Goal: Task Accomplishment & Management: Manage account settings

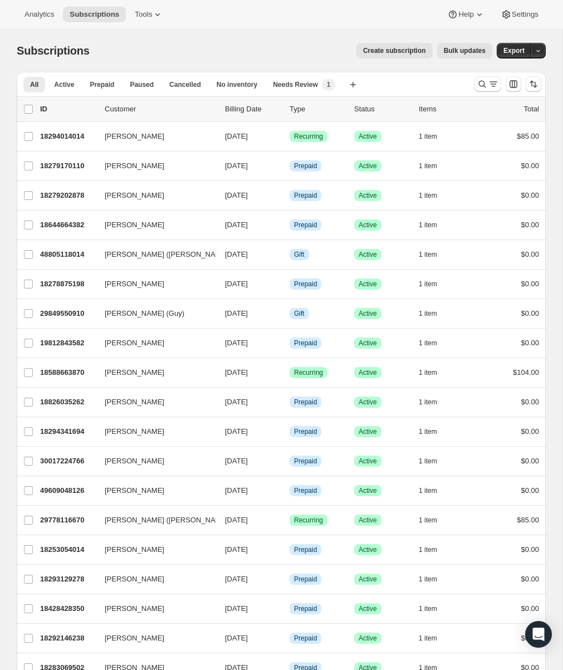
click at [243, 31] on div "Subscriptions. This page is ready Subscriptions Create subscription Bulk update…" at bounding box center [281, 51] width 529 height 42
click at [251, 112] on p "Billing Date" at bounding box center [253, 109] width 56 height 11
click at [234, 107] on p "Billing Date" at bounding box center [253, 109] width 56 height 11
drag, startPoint x: 260, startPoint y: 108, endPoint x: 129, endPoint y: 99, distance: 130.6
click at [258, 109] on p "Billing Date" at bounding box center [253, 109] width 56 height 11
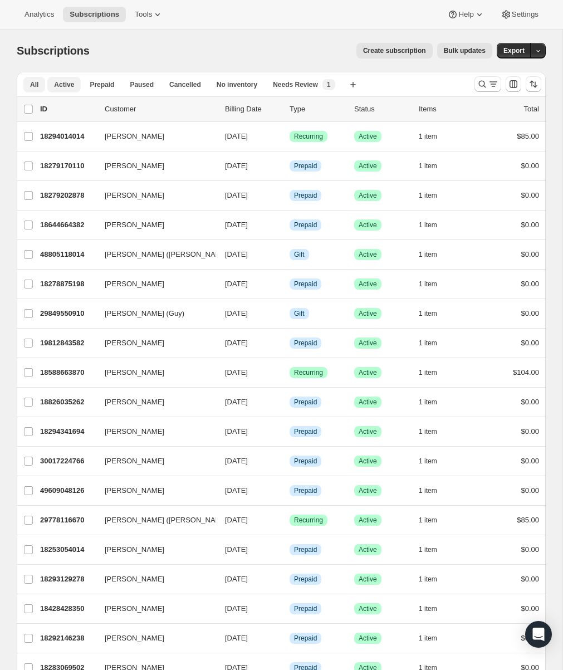
click at [62, 85] on span "Active" at bounding box center [64, 84] width 20 height 9
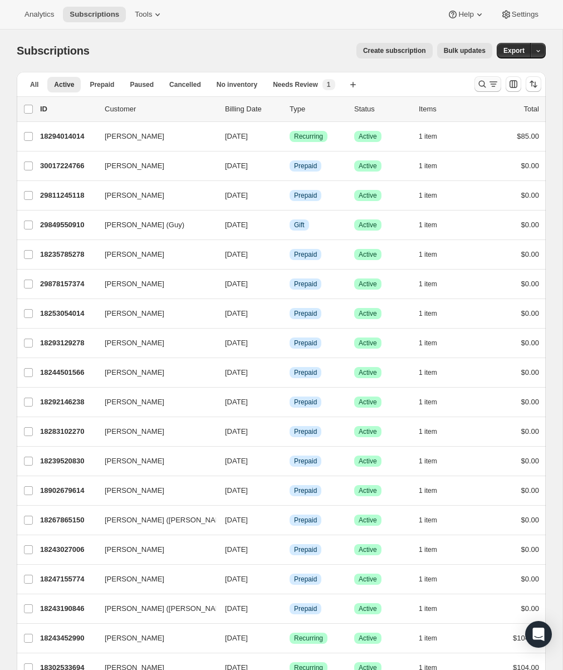
click at [480, 84] on icon "Search and filter results" at bounding box center [482, 84] width 11 height 11
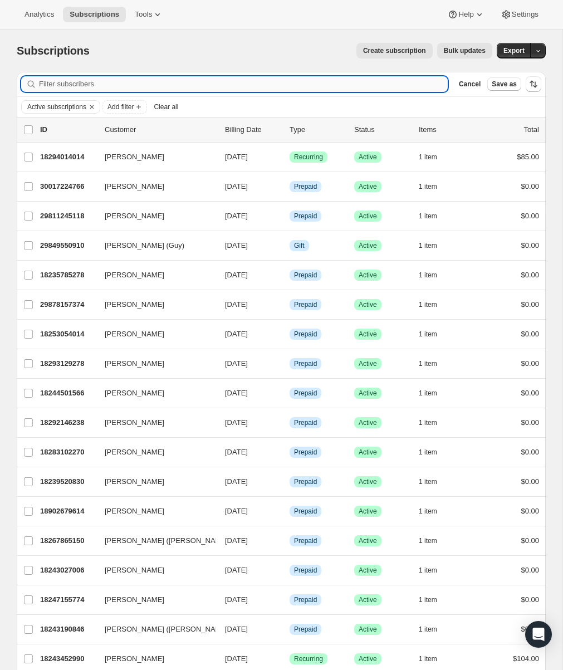
click at [135, 84] on input "Filter subscribers" at bounding box center [243, 84] width 409 height 16
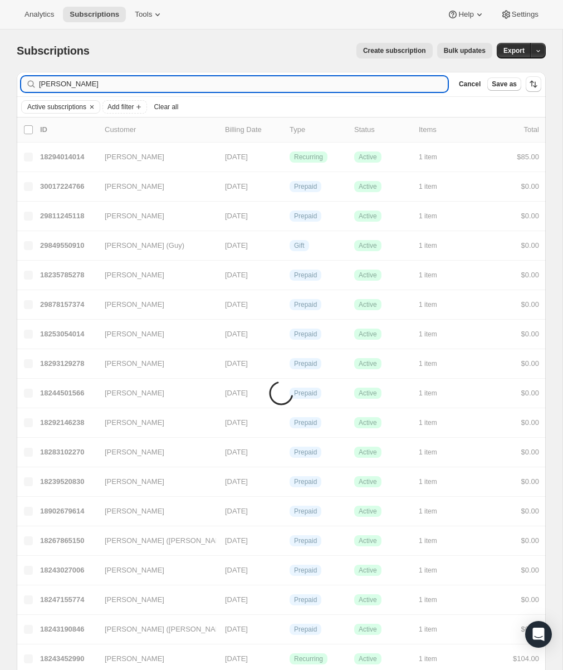
type input "[PERSON_NAME]"
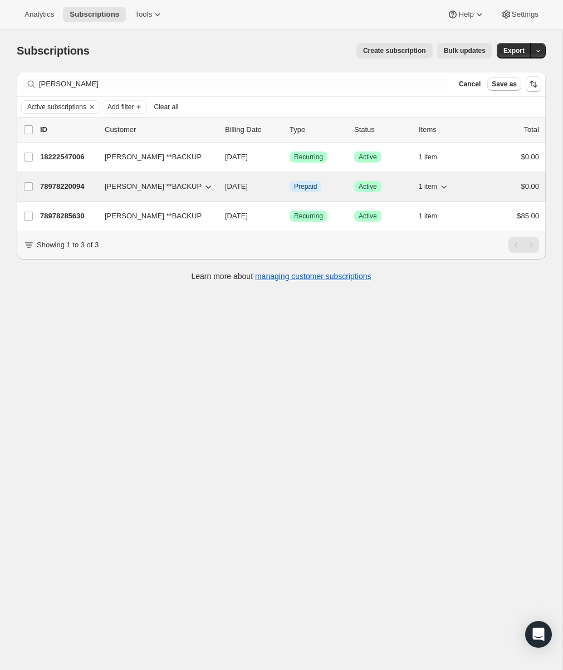
click at [80, 188] on p "78978220094" at bounding box center [68, 186] width 56 height 11
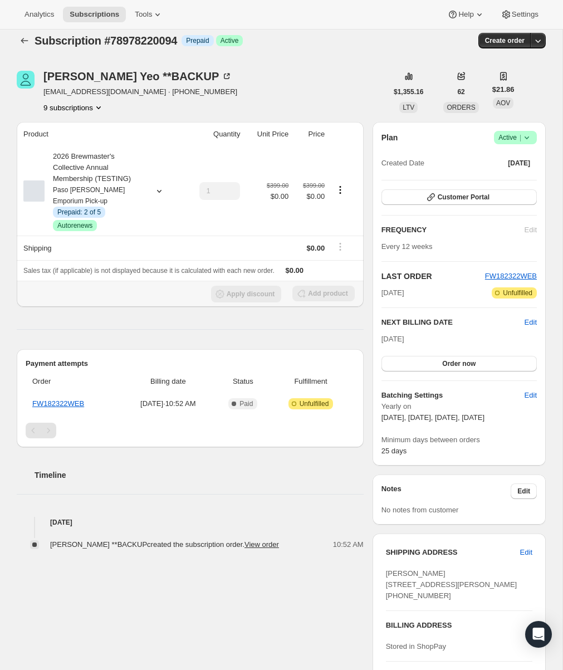
scroll to position [7, 0]
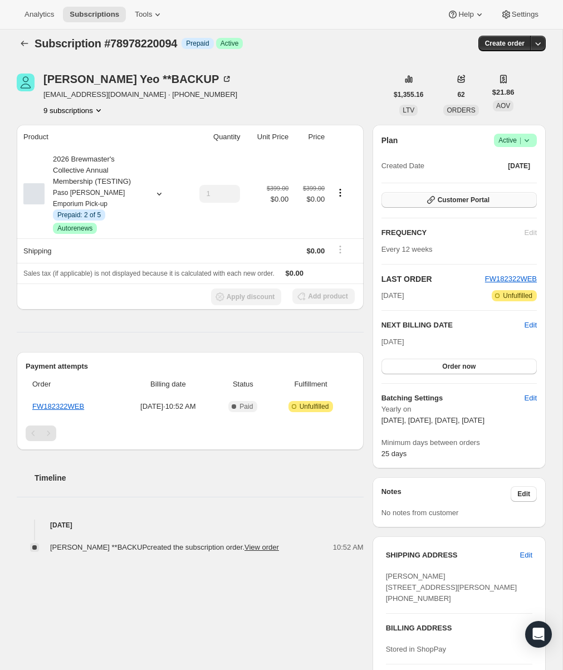
click at [418, 198] on button "Customer Portal" at bounding box center [458, 200] width 155 height 16
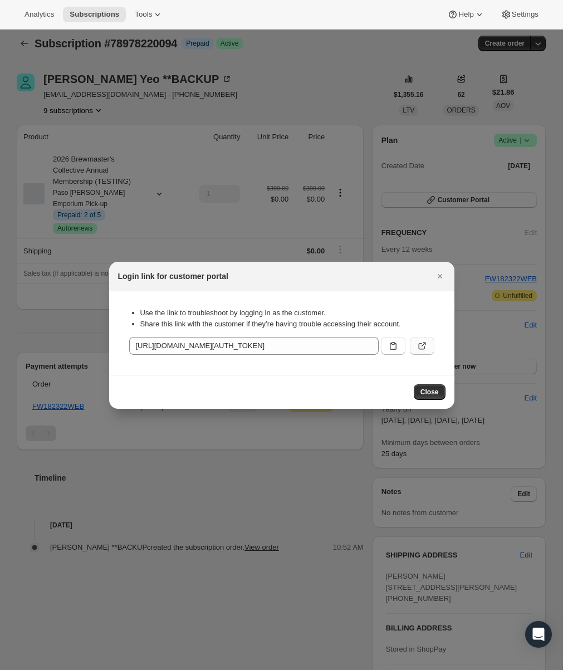
click at [422, 346] on icon ":rmr:" at bounding box center [422, 345] width 11 height 11
click at [445, 277] on icon "Close" at bounding box center [439, 276] width 11 height 11
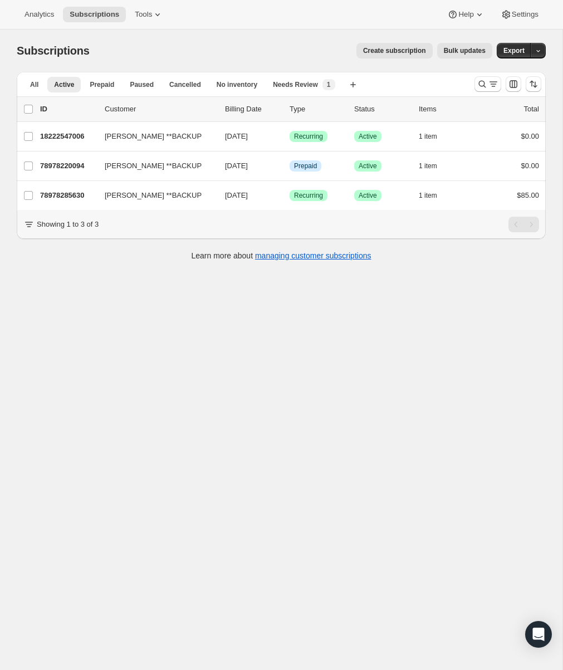
drag, startPoint x: 62, startPoint y: 266, endPoint x: 25, endPoint y: 255, distance: 39.5
click at [58, 266] on div "All Active Prepaid Paused Cancelled No inventory Needs Review More views All Ac…" at bounding box center [281, 172] width 529 height 200
click at [150, 14] on span "Tools" at bounding box center [143, 14] width 17 height 9
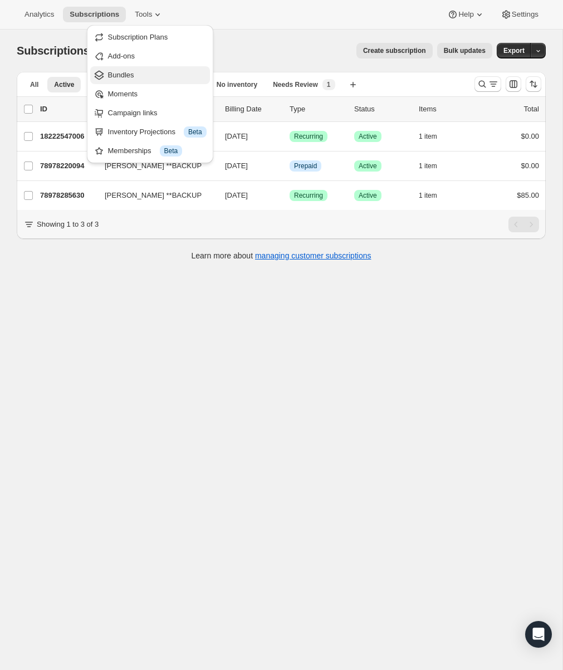
click at [127, 71] on span "Bundles" at bounding box center [121, 75] width 26 height 8
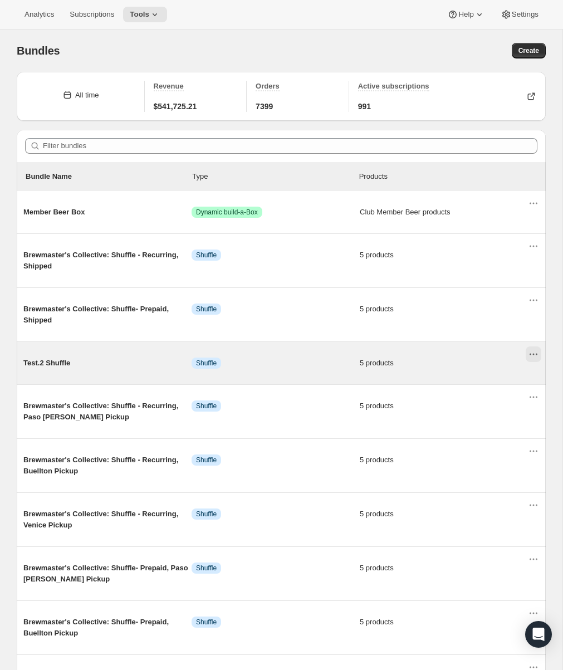
click at [530, 359] on icon "Actions for Test.2 Shuffle" at bounding box center [533, 354] width 11 height 11
click at [431, 370] on div "Test.2 Shuffle Info Shuffle 5 products" at bounding box center [275, 363] width 505 height 29
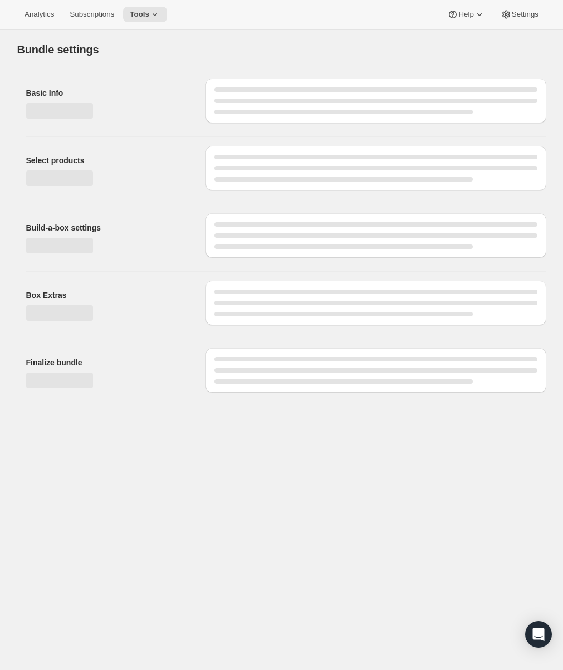
type input "Test.2 Shuffle"
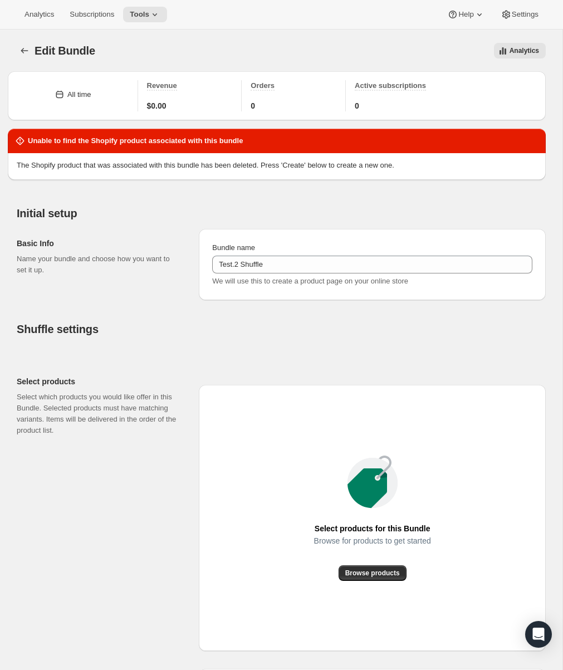
click at [148, 306] on div "All time Revenue $0.00 Orders 0 Active subscriptions 0 Unable to find the Shopi…" at bounding box center [277, 602] width 538 height 1079
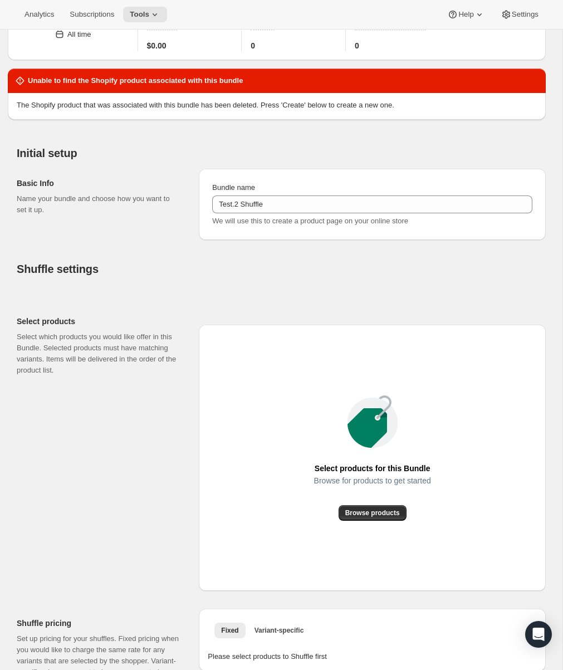
scroll to position [38, 0]
